Goal: Navigation & Orientation: Find specific page/section

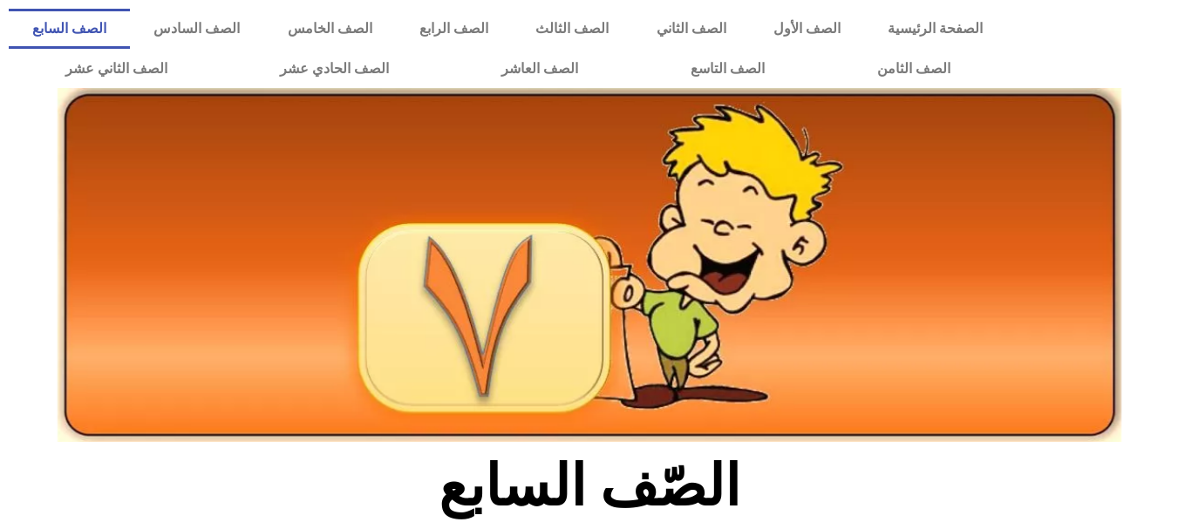
scroll to position [323, 0]
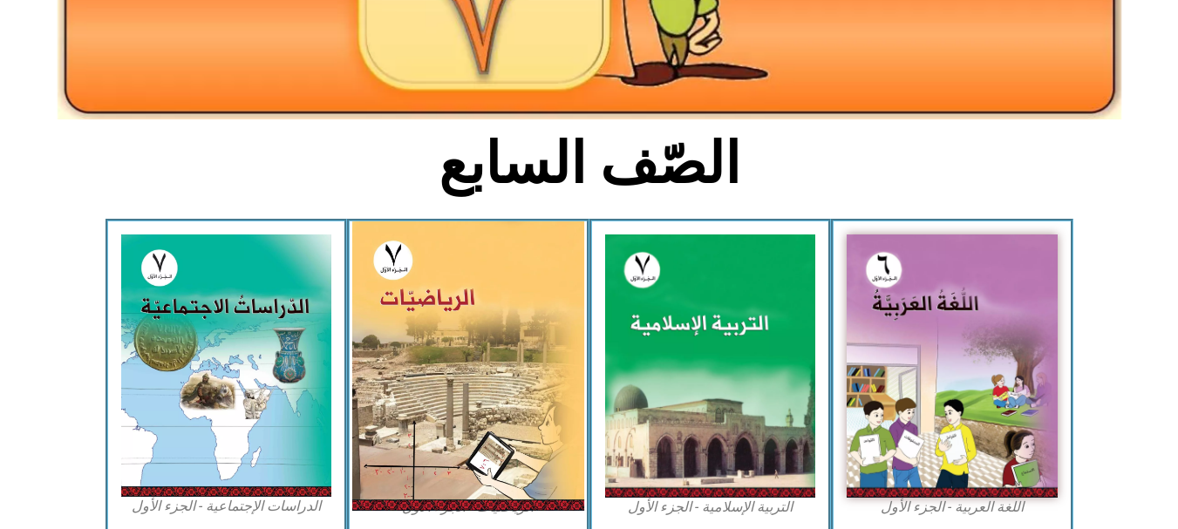
click at [475, 321] on img at bounding box center [468, 367] width 232 height 290
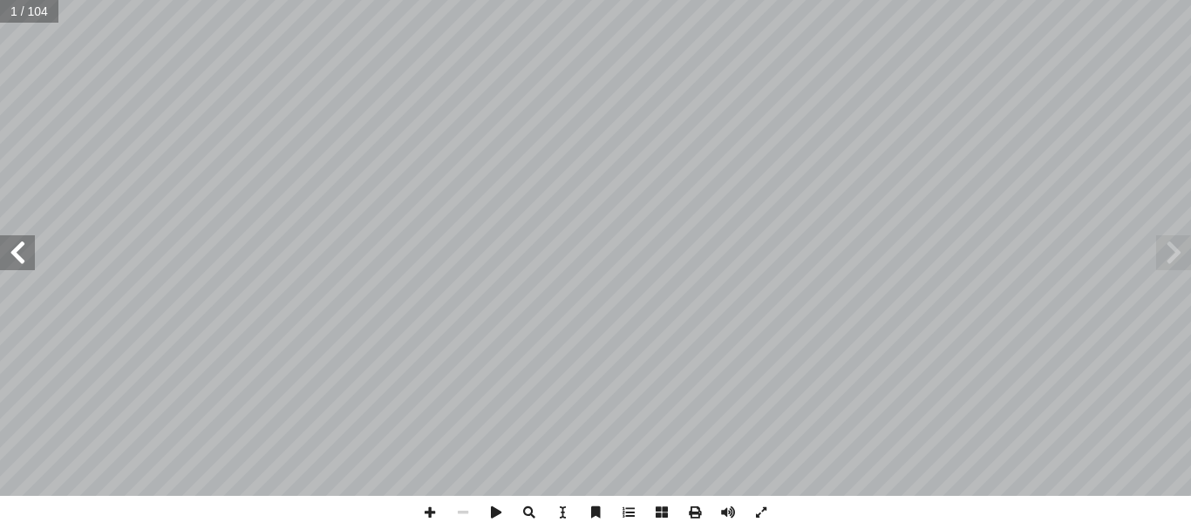
click at [14, 261] on span at bounding box center [17, 252] width 35 height 35
click at [23, 249] on span at bounding box center [17, 252] width 35 height 35
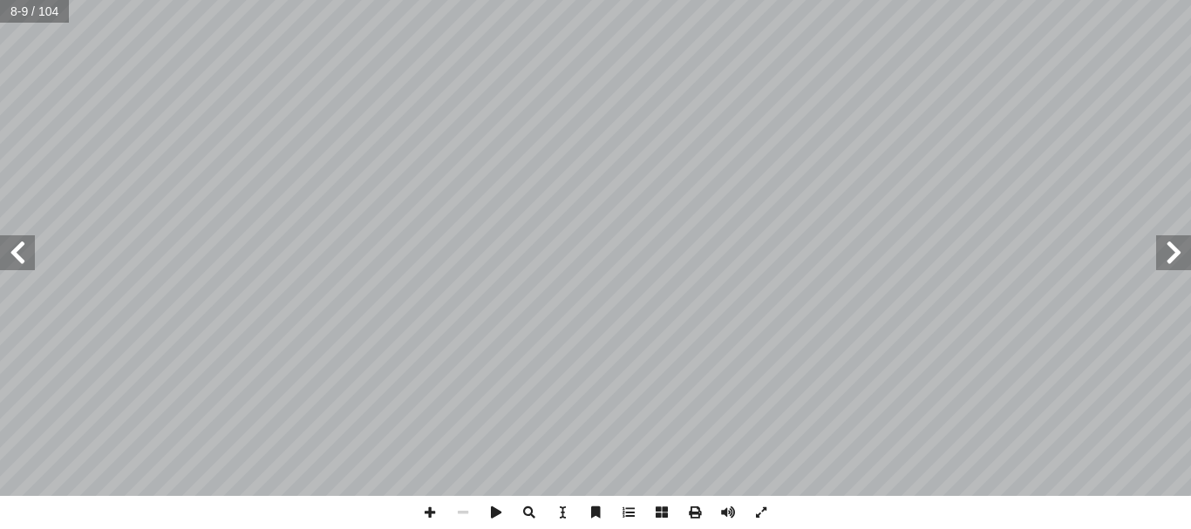
click at [23, 249] on span at bounding box center [17, 252] width 35 height 35
click at [17, 255] on span at bounding box center [17, 252] width 35 height 35
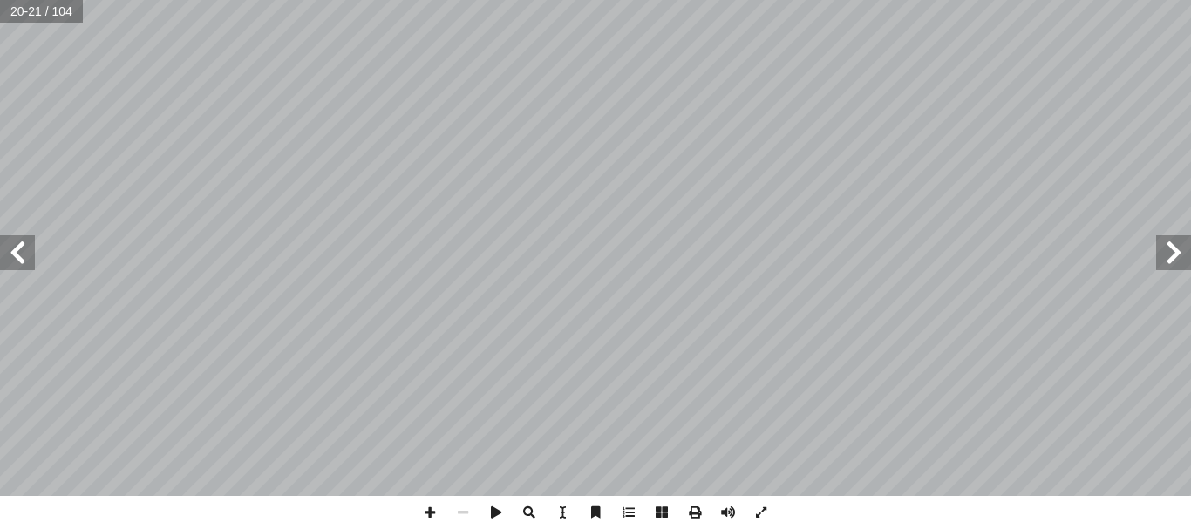
click at [17, 255] on span at bounding box center [17, 252] width 35 height 35
click at [16, 247] on span at bounding box center [17, 252] width 35 height 35
click at [4, 244] on span at bounding box center [17, 252] width 35 height 35
click at [1, 256] on span at bounding box center [17, 252] width 35 height 35
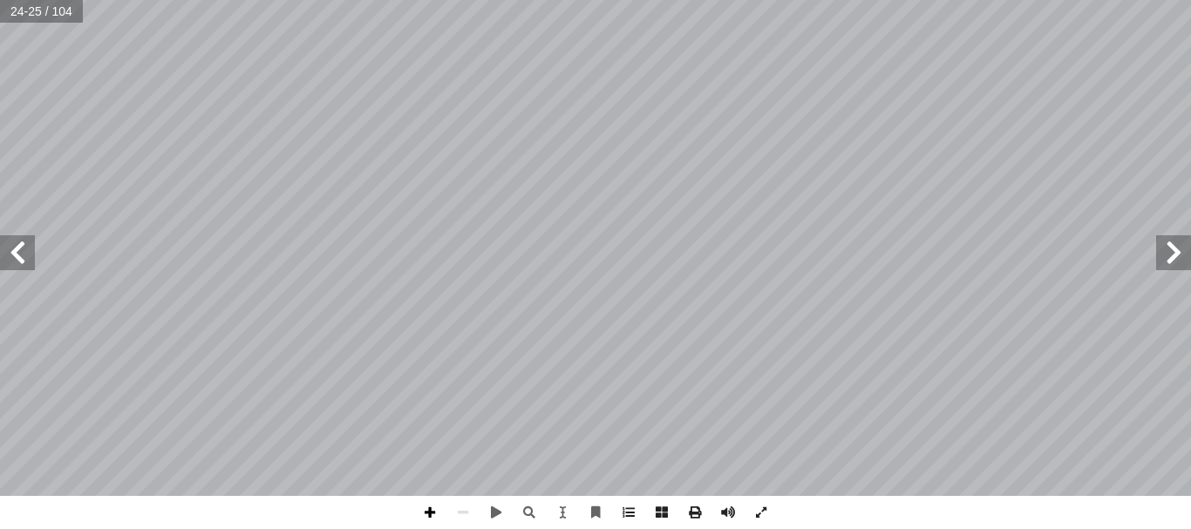
click at [423, 506] on span at bounding box center [429, 512] width 33 height 33
click at [425, 508] on span at bounding box center [429, 512] width 33 height 33
